Goal: Navigation & Orientation: Find specific page/section

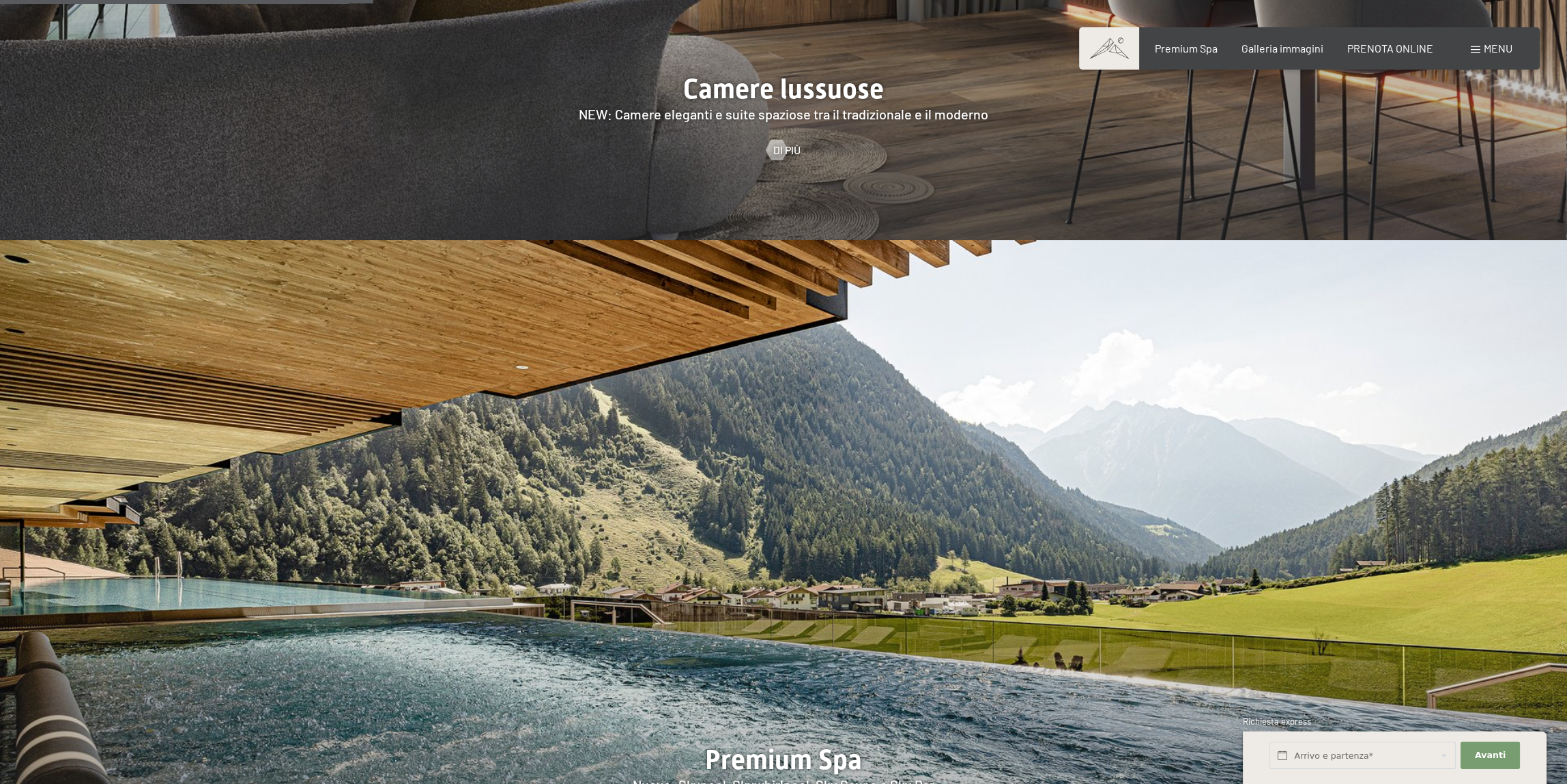
scroll to position [2182, 0]
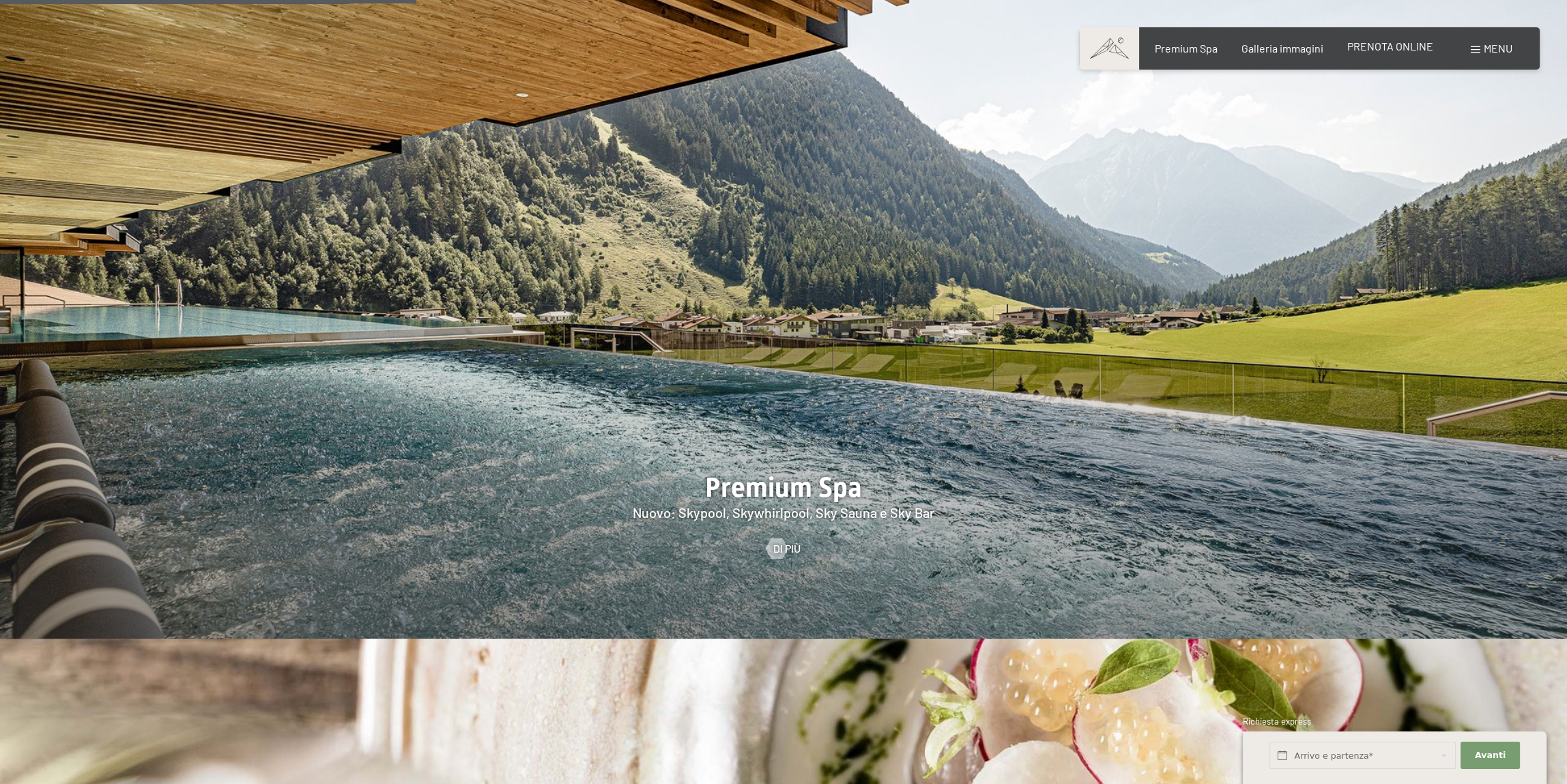
click at [1359, 54] on div "Premium Spa Galleria immagini PRENOTA ONLINE" at bounding box center [1282, 48] width 351 height 15
click at [1294, 48] on span "Galleria immagini" at bounding box center [1282, 46] width 82 height 13
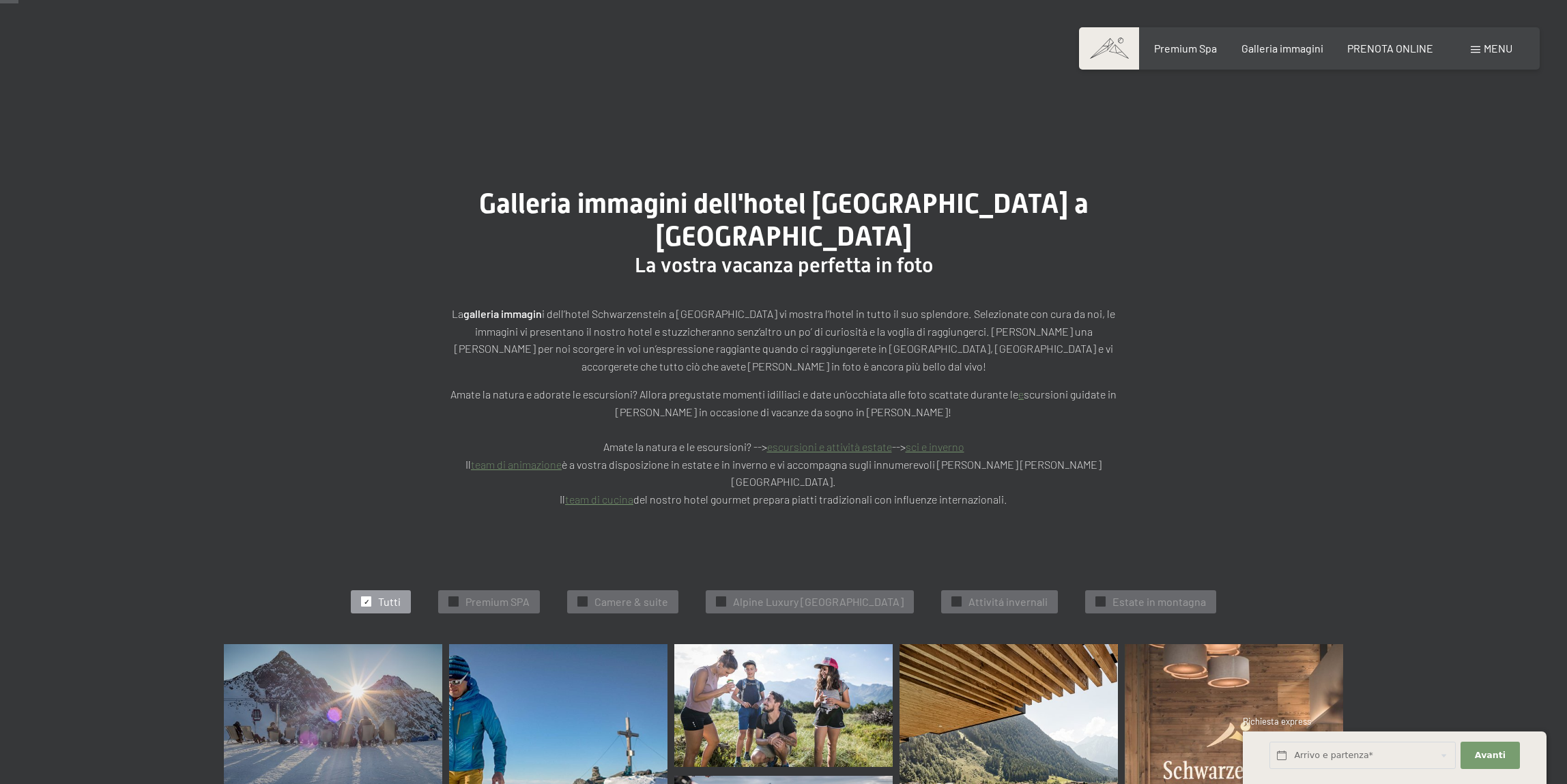
click at [633, 594] on span "Camere & suite" at bounding box center [631, 602] width 74 height 15
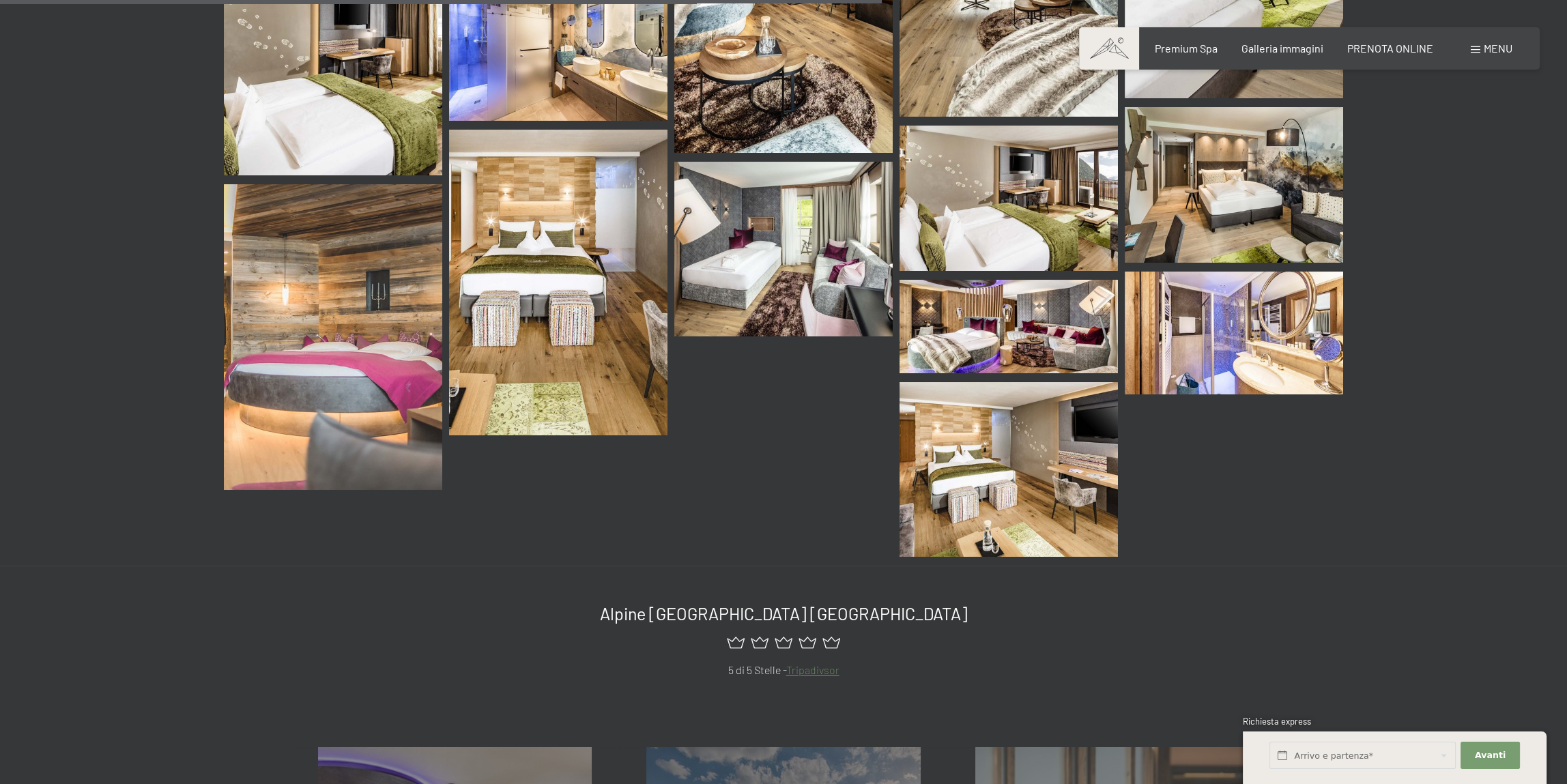
scroll to position [890, 0]
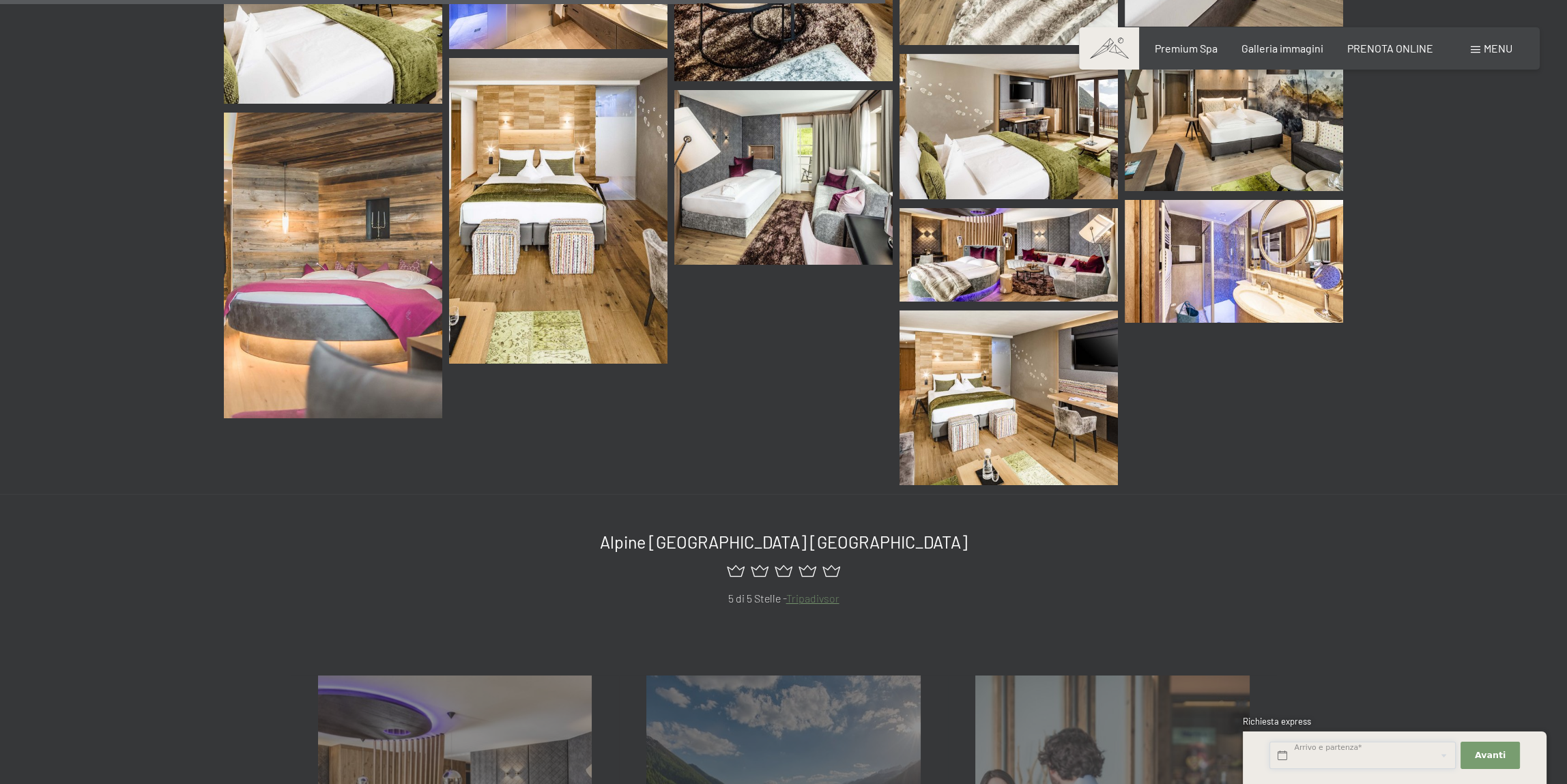
click at [1334, 751] on input "text" at bounding box center [1362, 755] width 186 height 28
